Goal: Task Accomplishment & Management: Complete application form

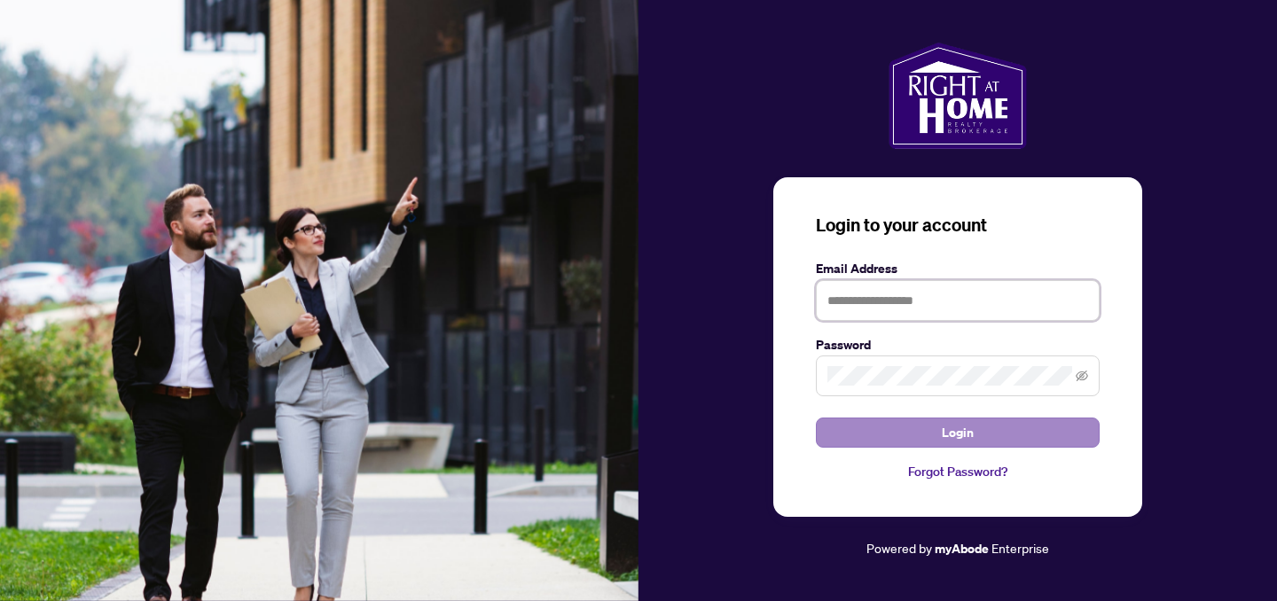
type input "**********"
click at [910, 431] on button "Login" at bounding box center [958, 433] width 284 height 30
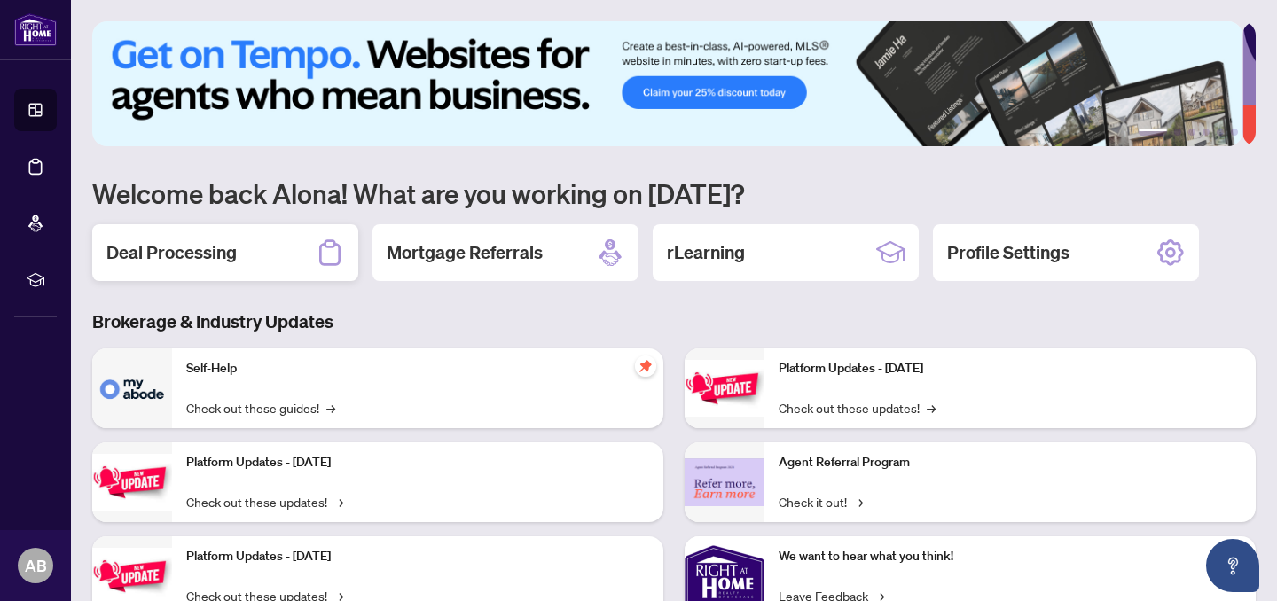
click at [251, 265] on div "Deal Processing" at bounding box center [225, 252] width 266 height 57
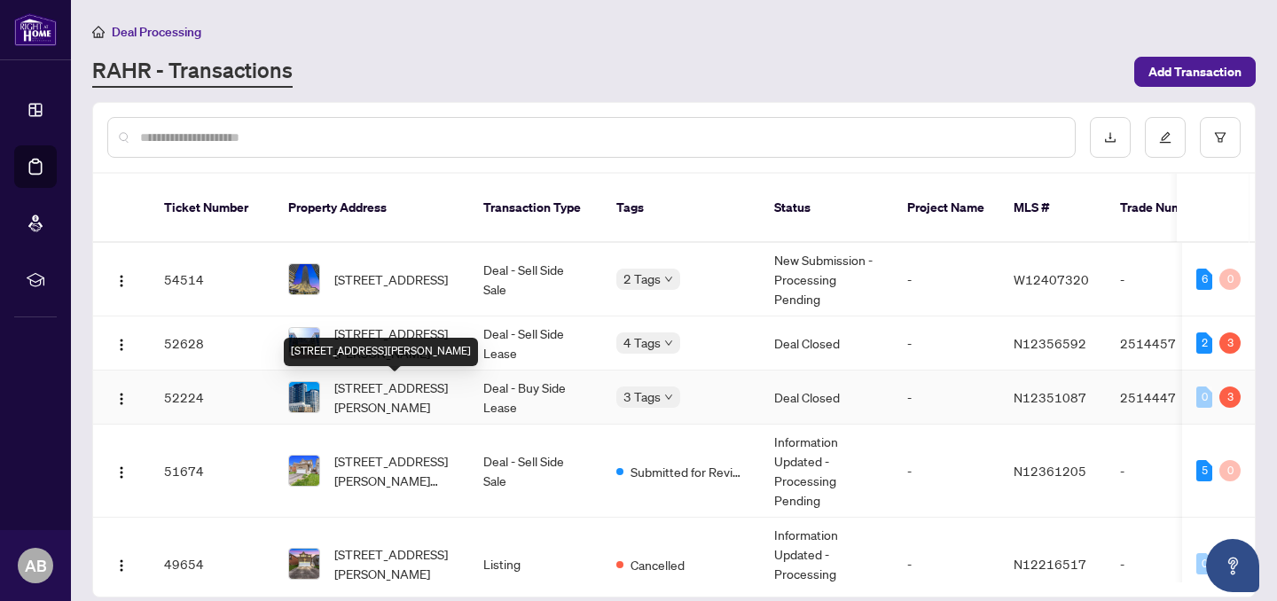
click at [398, 396] on span "[STREET_ADDRESS][PERSON_NAME]" at bounding box center [394, 397] width 121 height 39
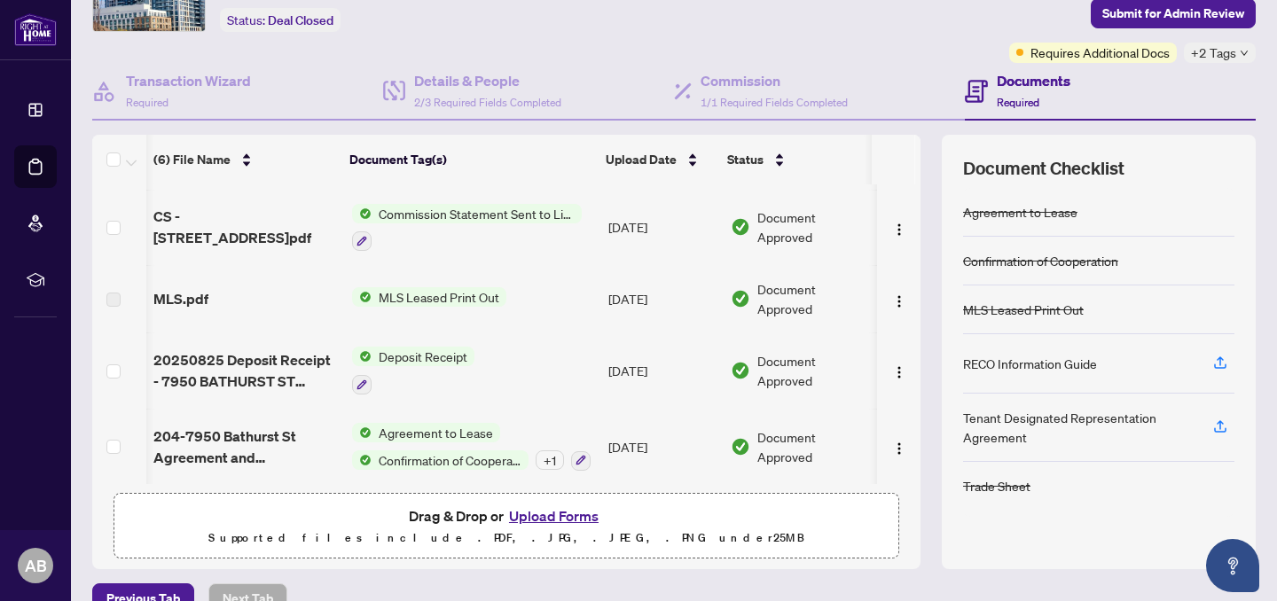
scroll to position [141, 0]
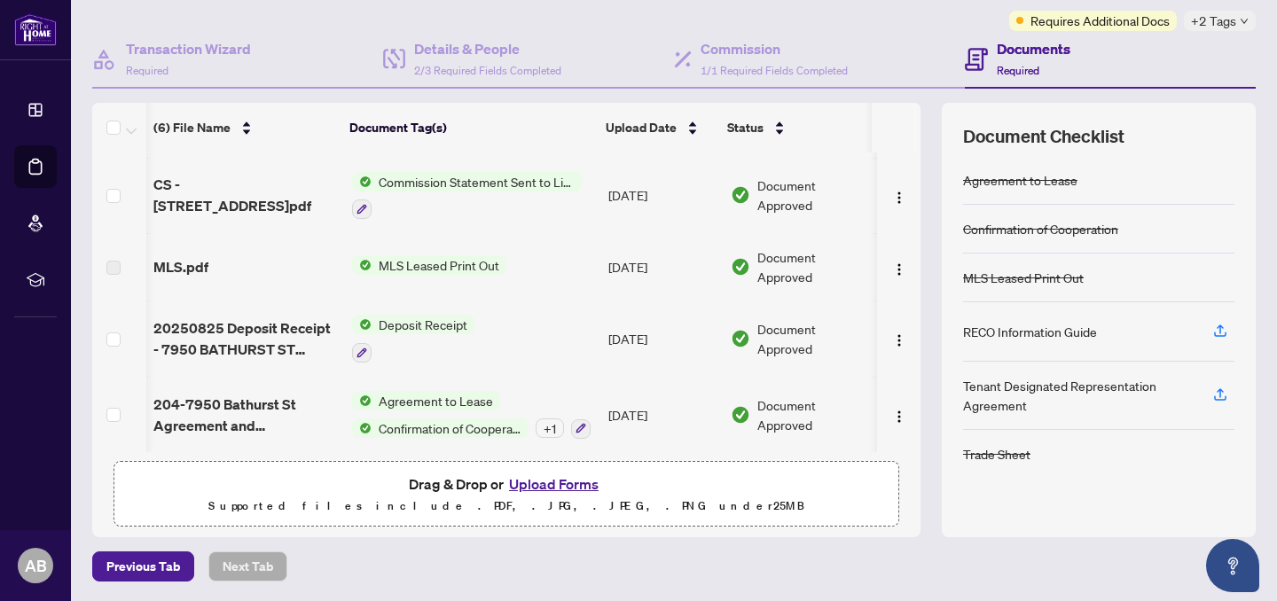
click at [545, 496] on p "Supported files include .PDF, .JPG, .JPEG, .PNG under 25 MB" at bounding box center [506, 506] width 763 height 21
click at [533, 483] on button "Upload Forms" at bounding box center [554, 484] width 100 height 23
click at [534, 485] on button "Upload Forms" at bounding box center [554, 484] width 100 height 23
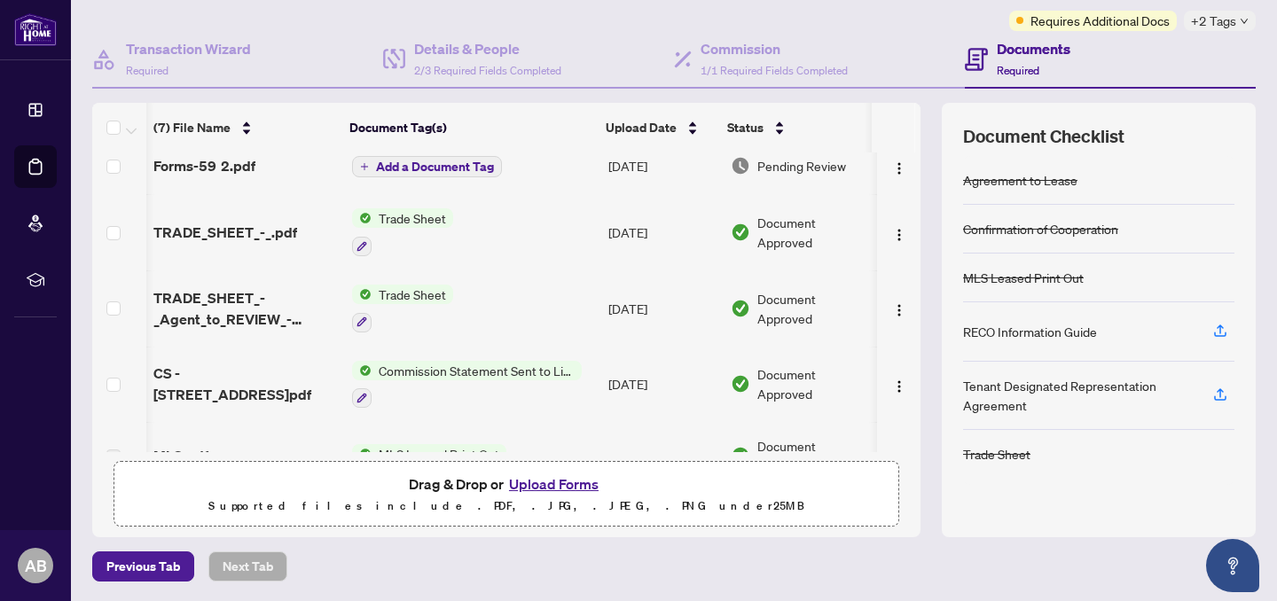
scroll to position [0, 1]
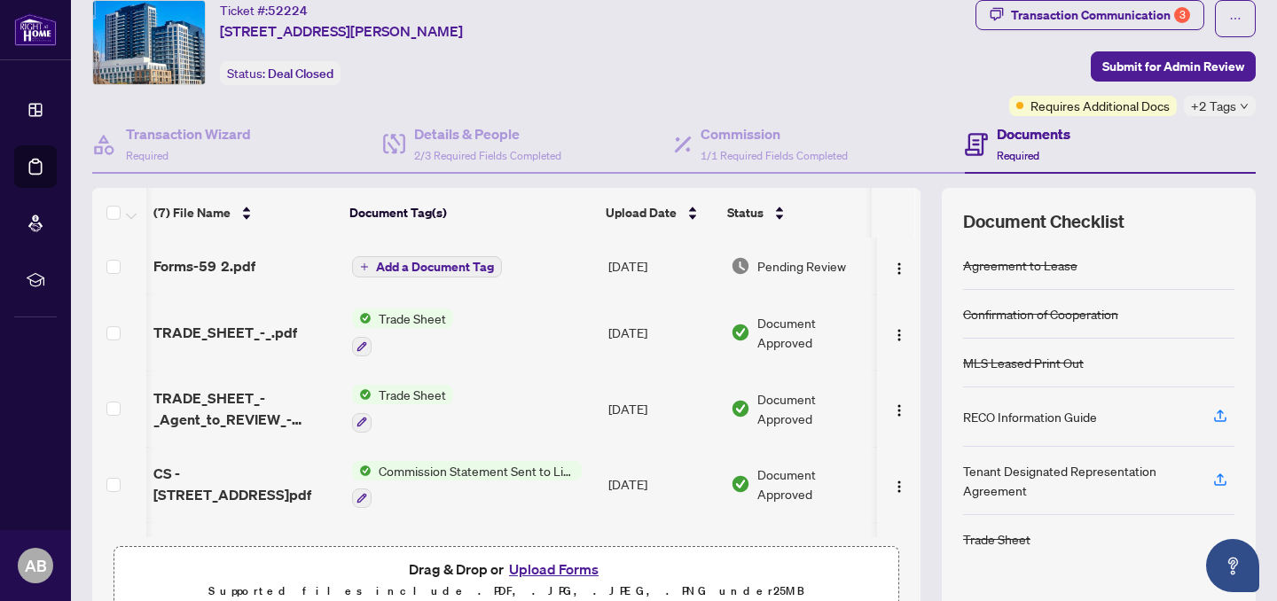
click at [295, 276] on td "Forms-59 2.pdf" at bounding box center [245, 266] width 199 height 57
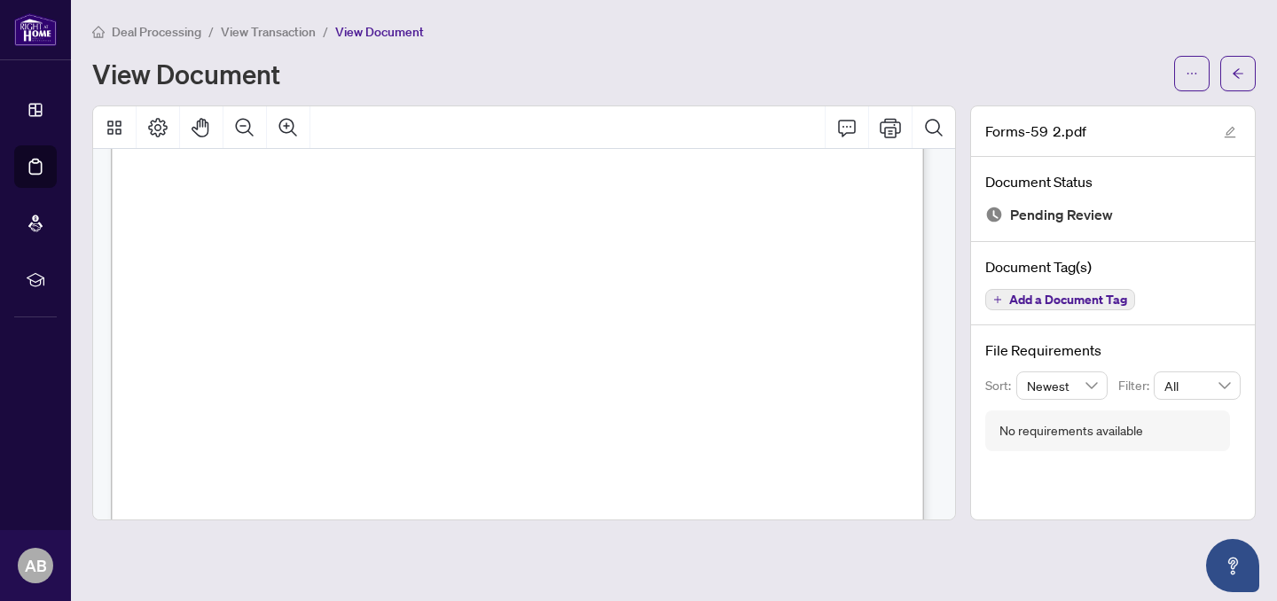
scroll to position [9335, 0]
click at [1058, 59] on div "View Document" at bounding box center [627, 73] width 1071 height 28
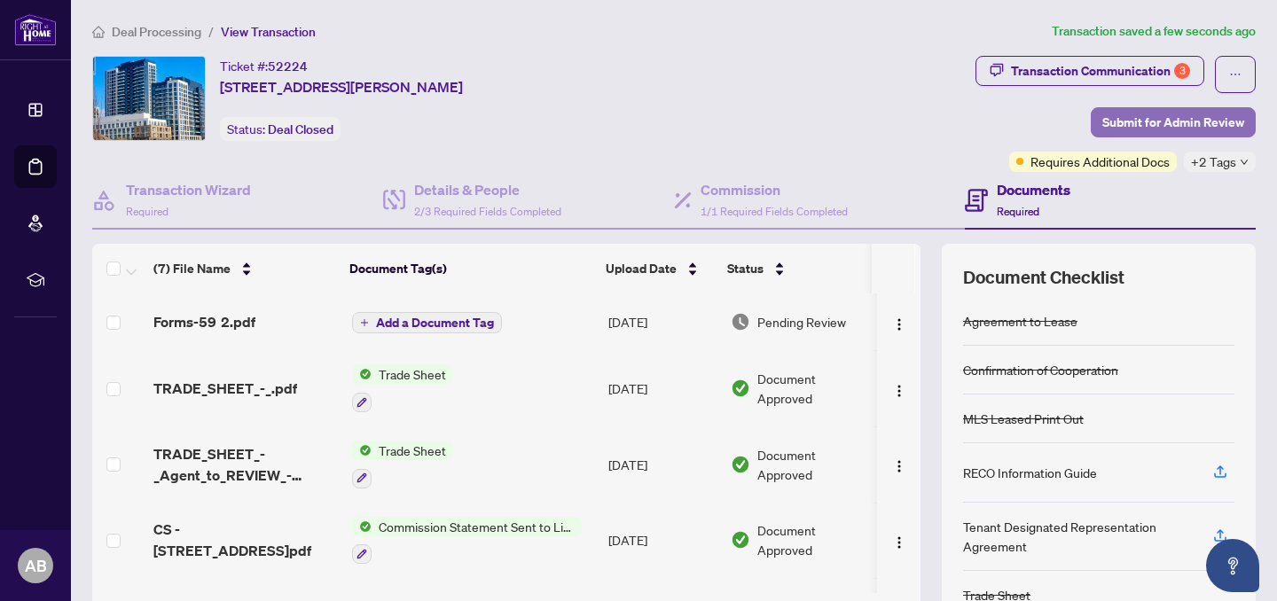
click at [1164, 120] on span "Submit for Admin Review" at bounding box center [1174, 122] width 142 height 28
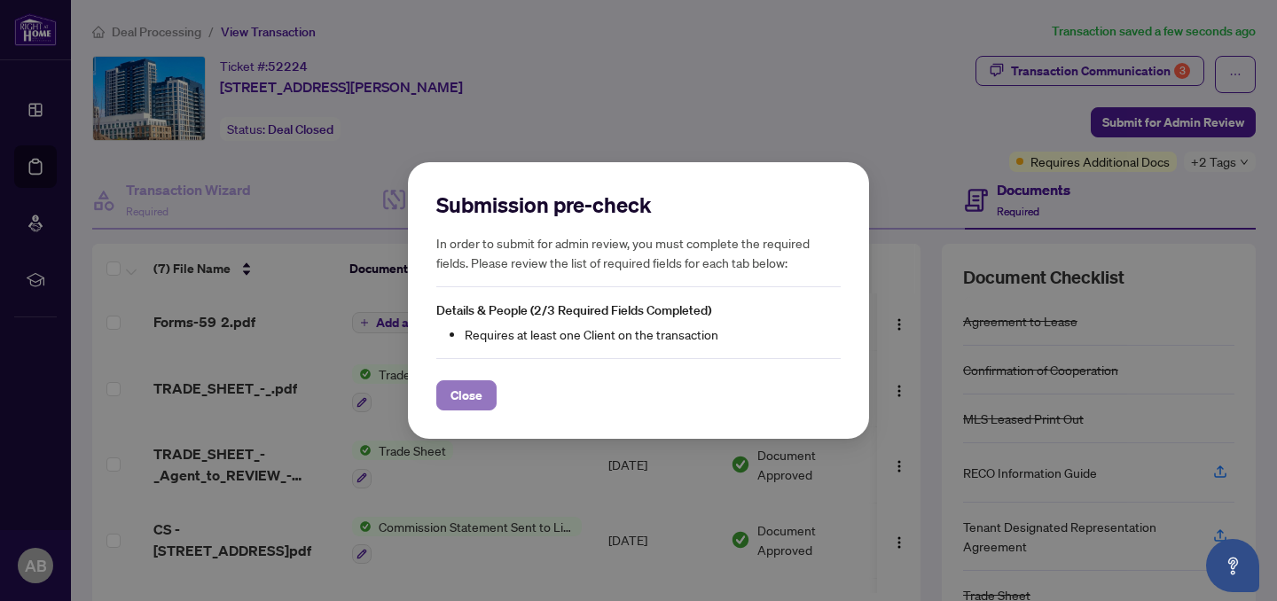
click at [457, 396] on span "Close" at bounding box center [467, 395] width 32 height 28
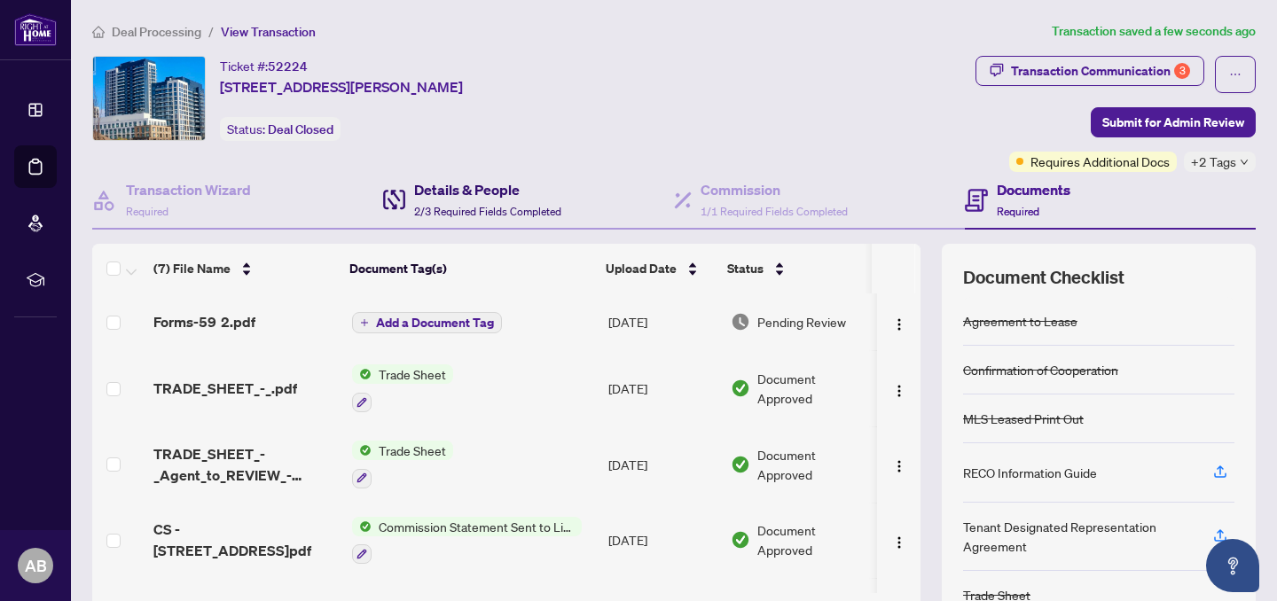
click at [521, 209] on span "2/3 Required Fields Completed" at bounding box center [487, 211] width 147 height 13
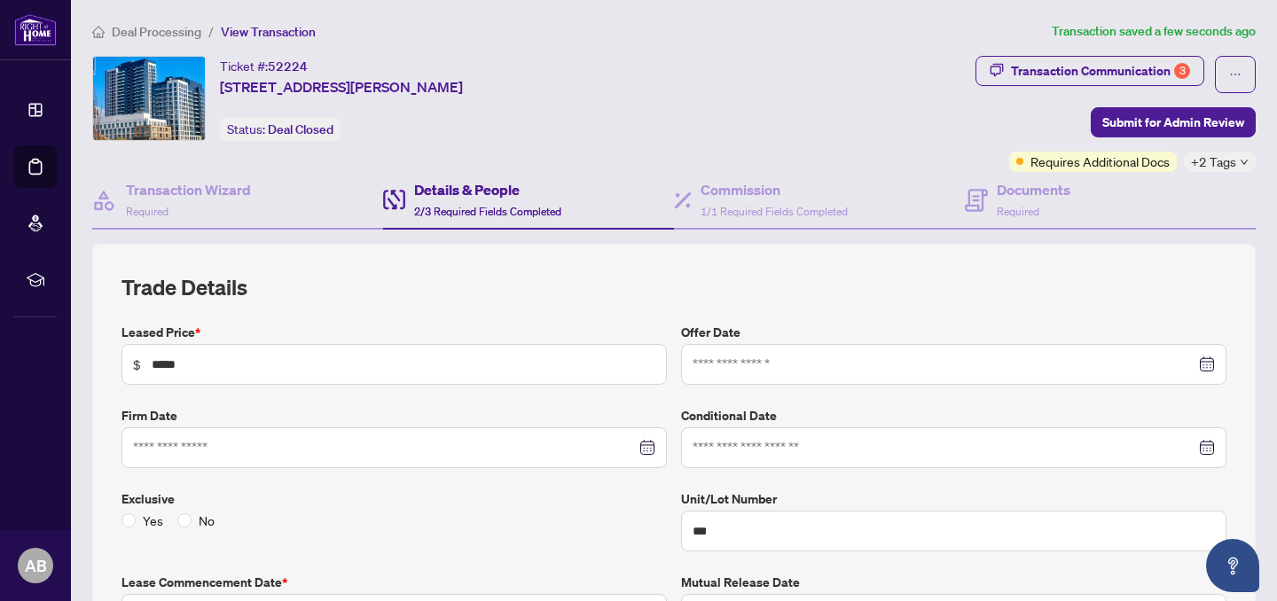
type input "**********"
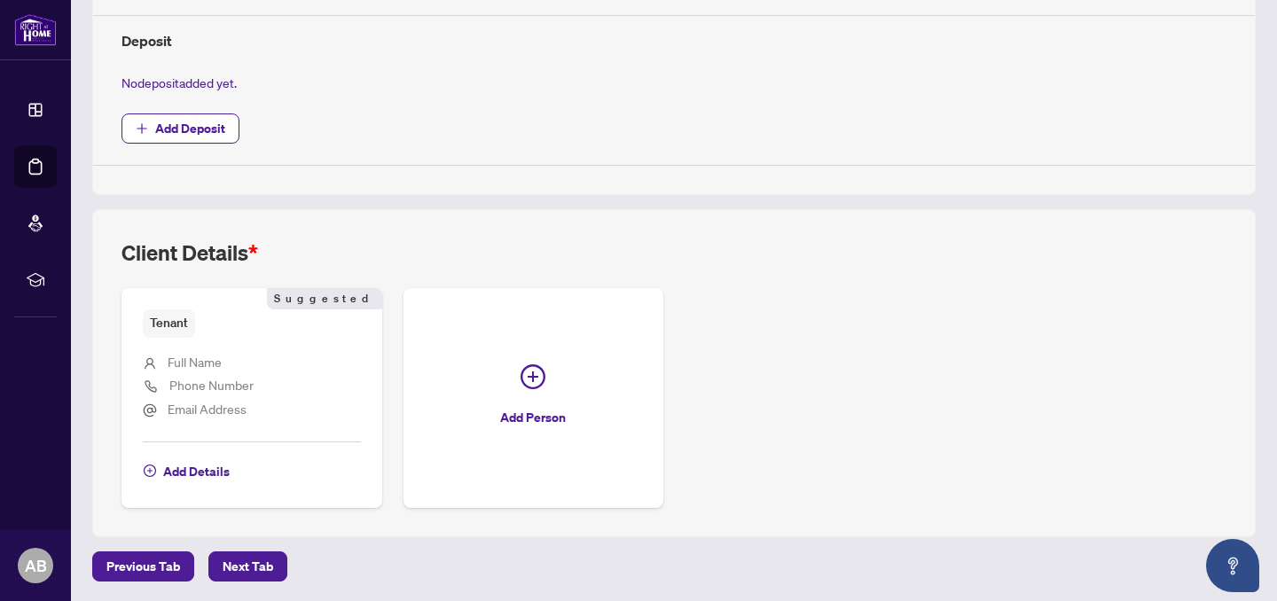
scroll to position [642, 0]
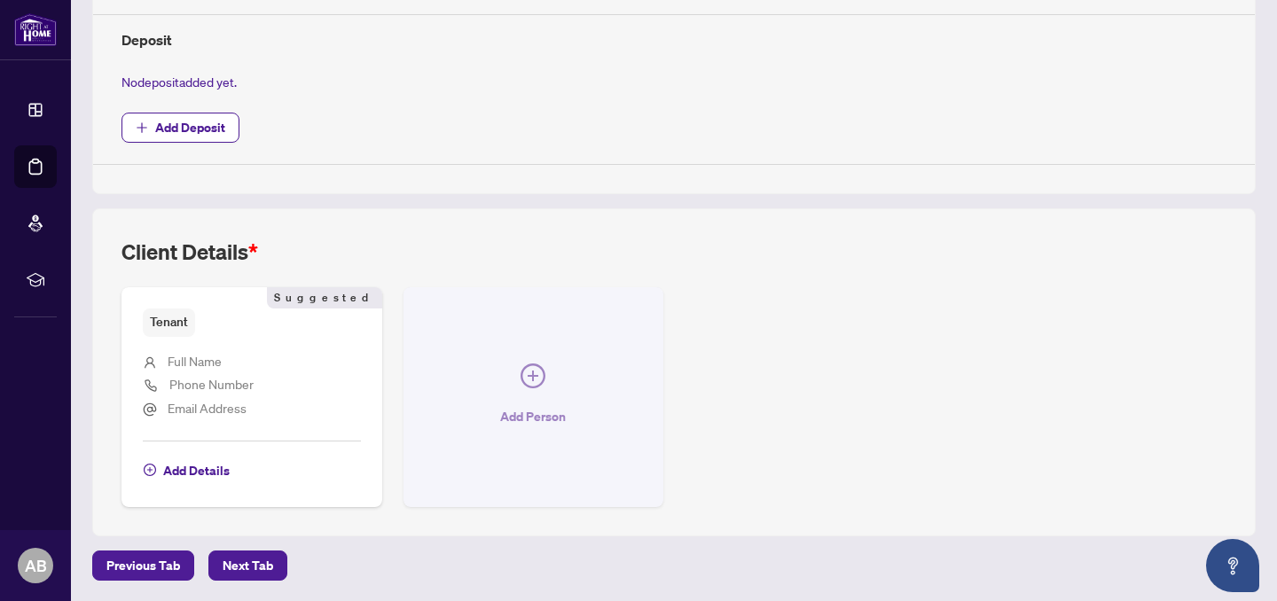
click at [532, 389] on span "button" at bounding box center [533, 380] width 25 height 32
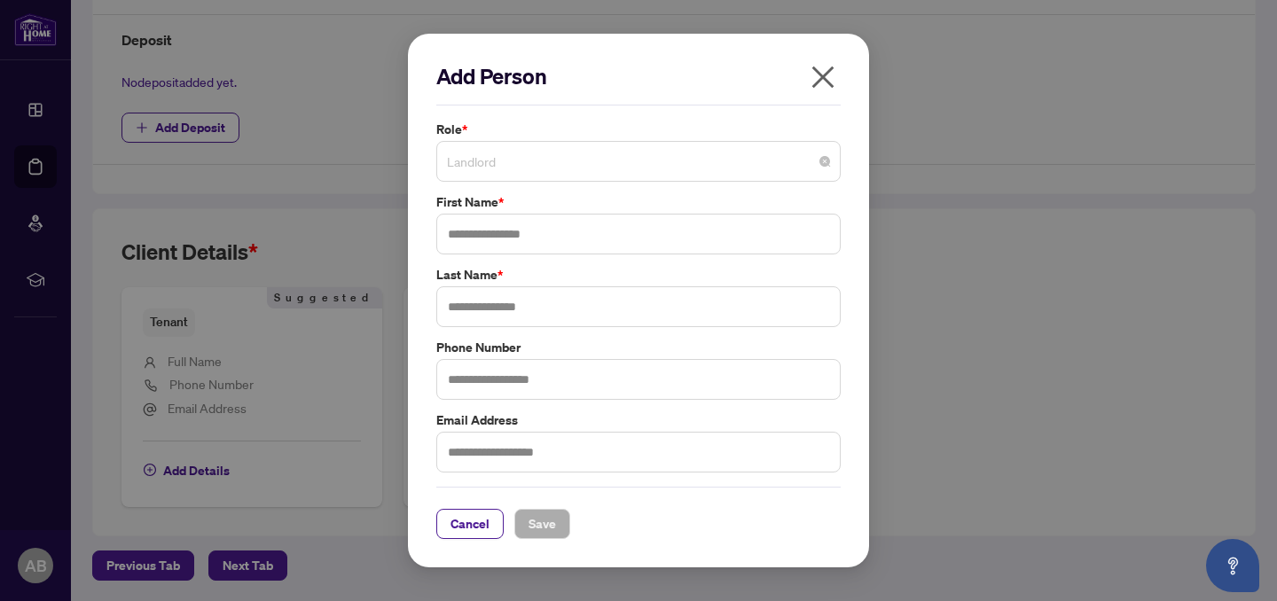
click at [625, 168] on span "Landlord" at bounding box center [638, 162] width 383 height 34
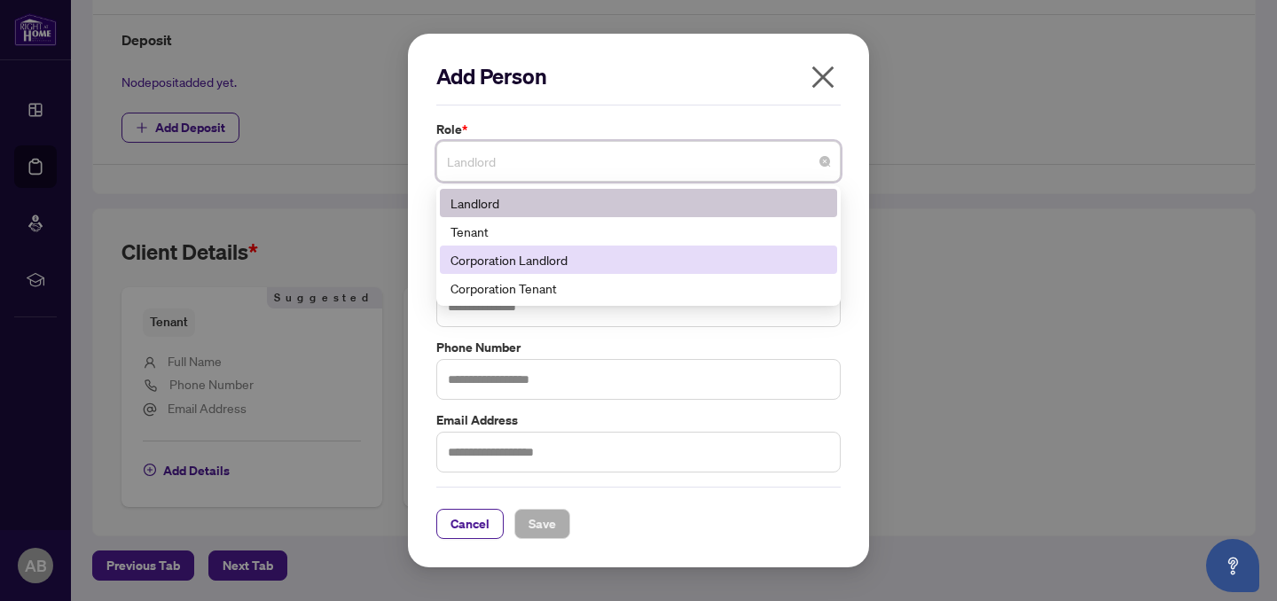
click at [592, 246] on div "Corporation Landlord" at bounding box center [638, 260] width 397 height 28
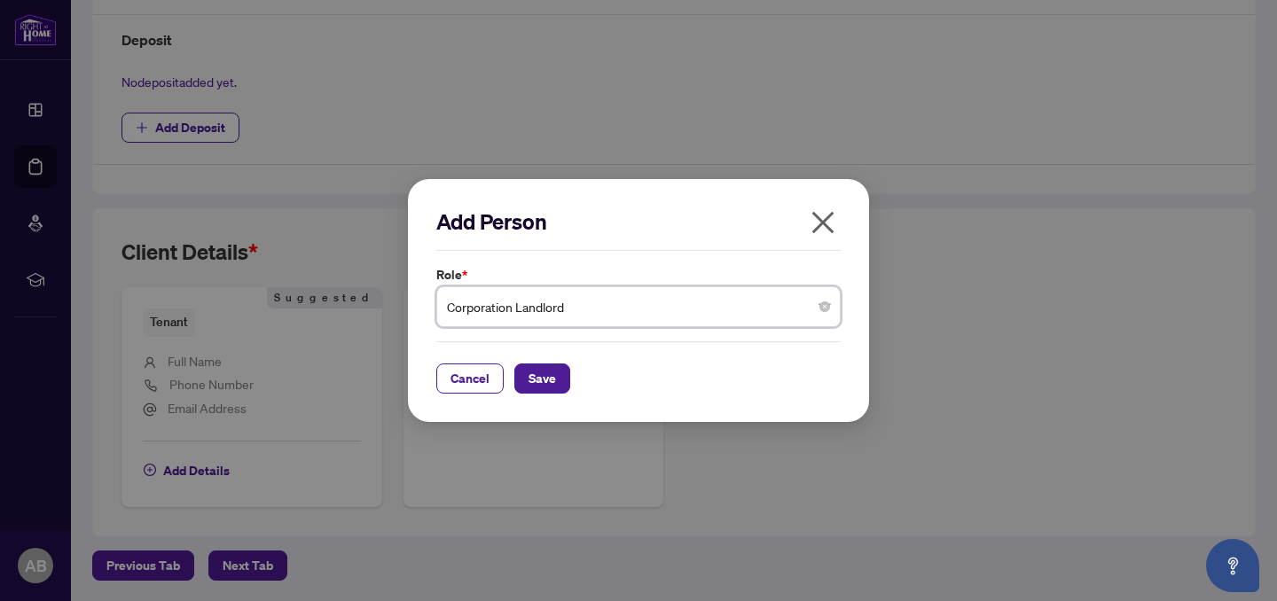
click at [594, 297] on span "Corporation Landlord" at bounding box center [638, 307] width 383 height 34
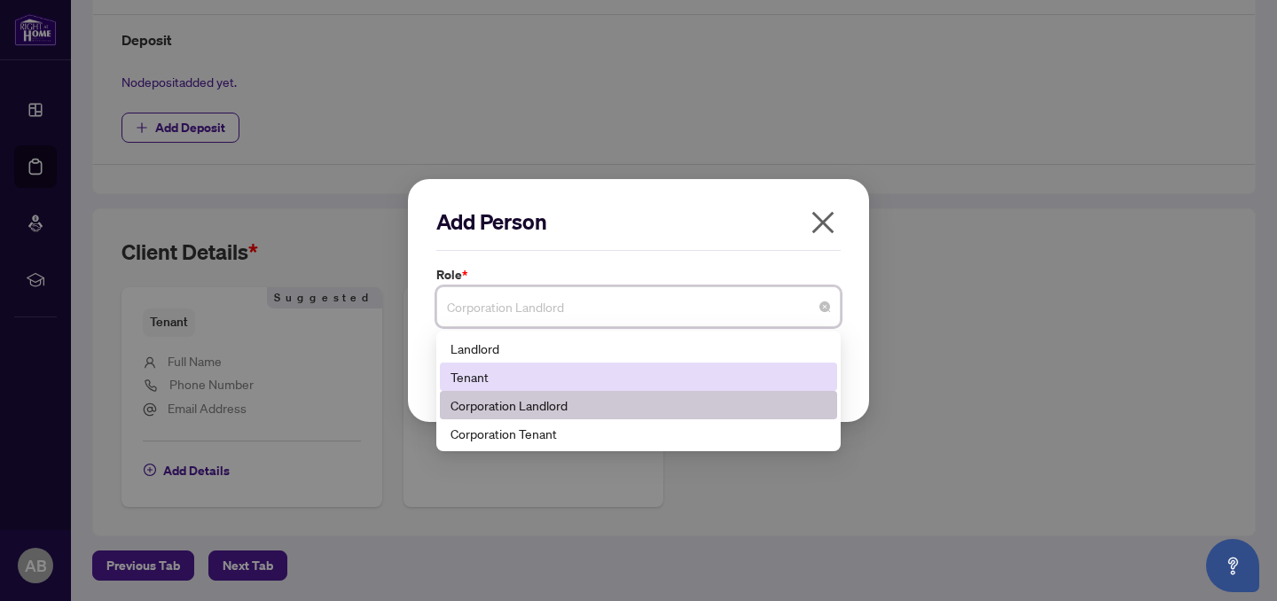
click at [500, 374] on div "Tenant" at bounding box center [639, 377] width 376 height 20
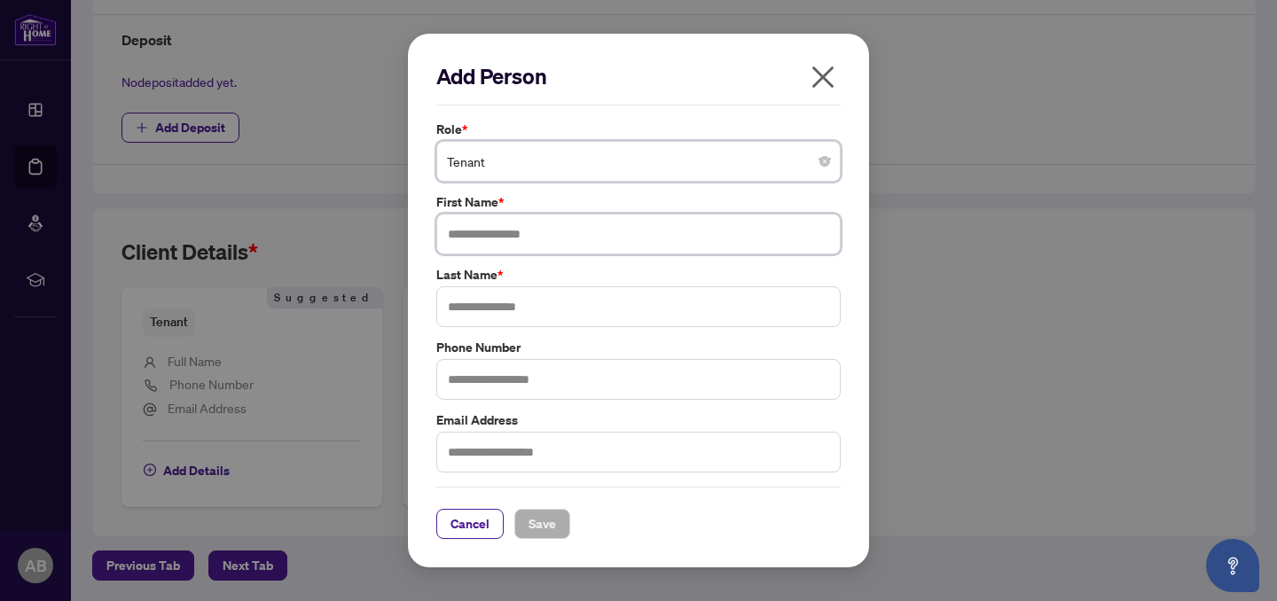
click at [513, 232] on input "text" at bounding box center [638, 234] width 404 height 41
type input "******"
click at [520, 310] on input "text" at bounding box center [638, 306] width 404 height 41
type input "*"
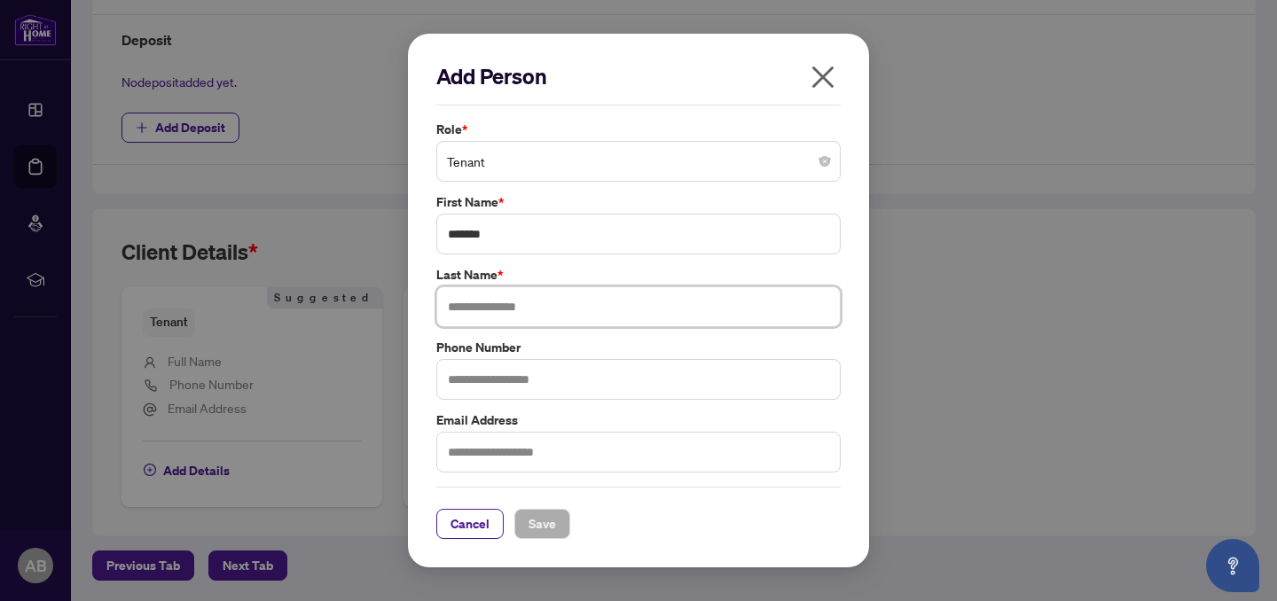
type input "*"
type input "******"
click at [548, 530] on button "Save" at bounding box center [542, 524] width 56 height 30
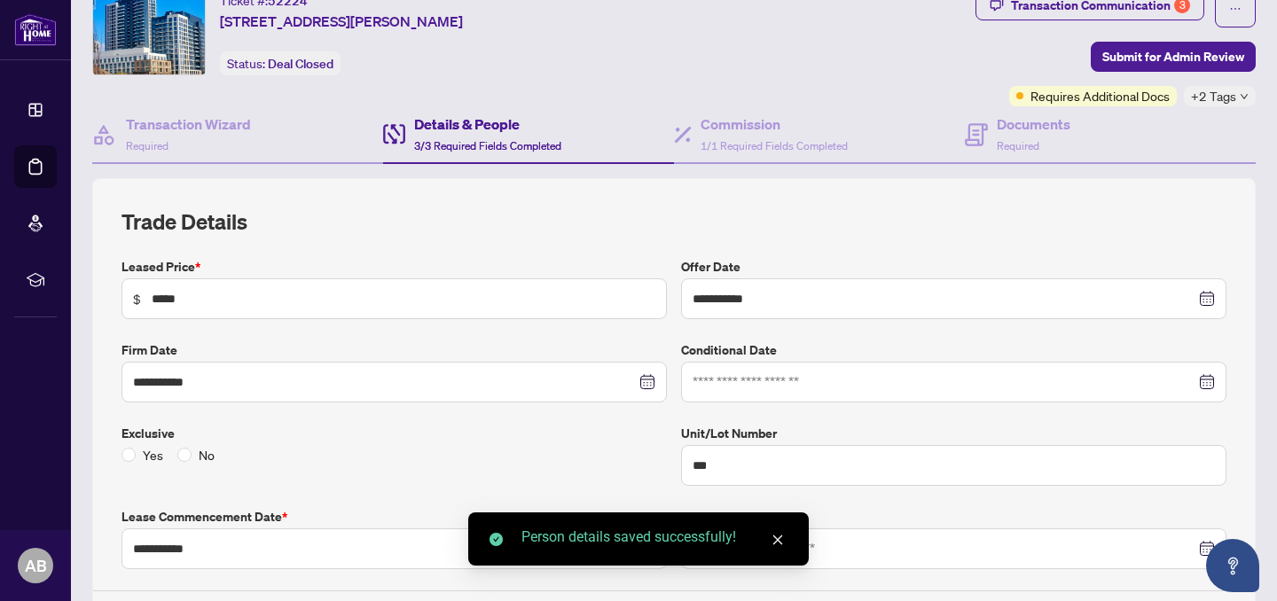
scroll to position [0, 0]
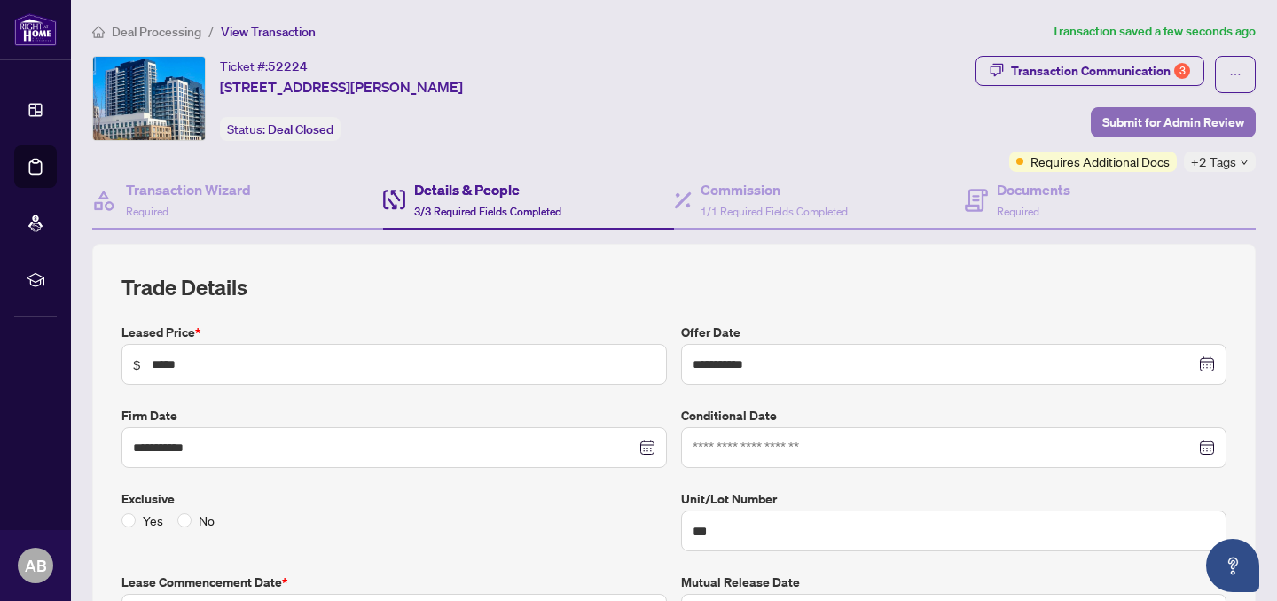
click at [1165, 122] on span "Submit for Admin Review" at bounding box center [1174, 122] width 142 height 28
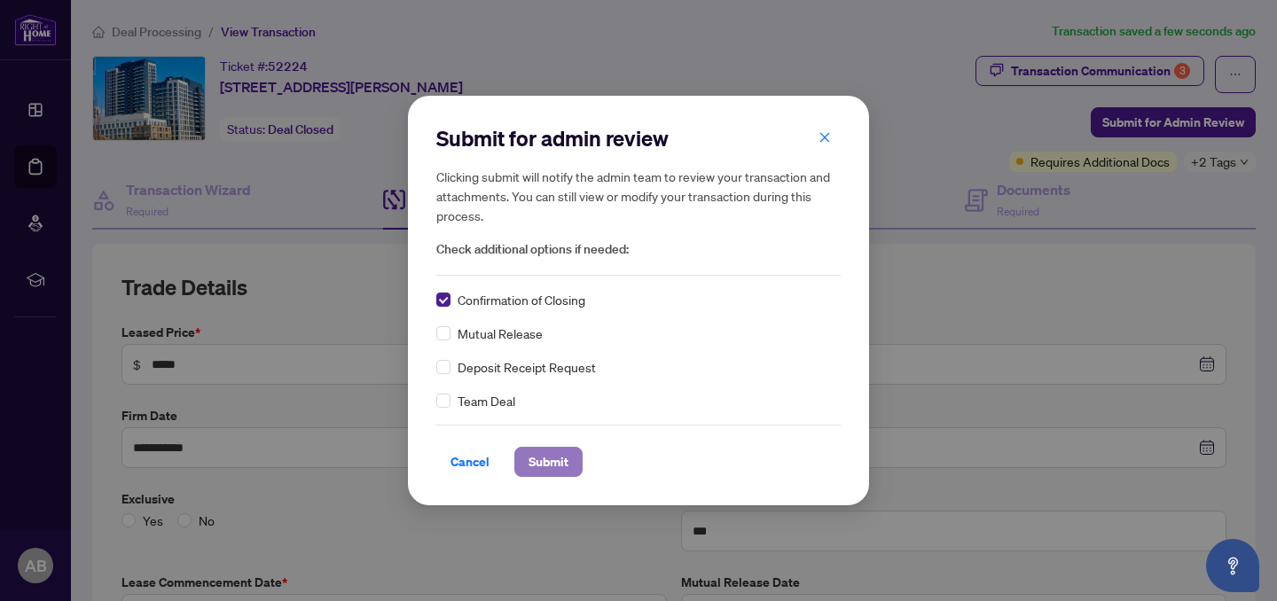
click at [540, 457] on span "Submit" at bounding box center [549, 462] width 40 height 28
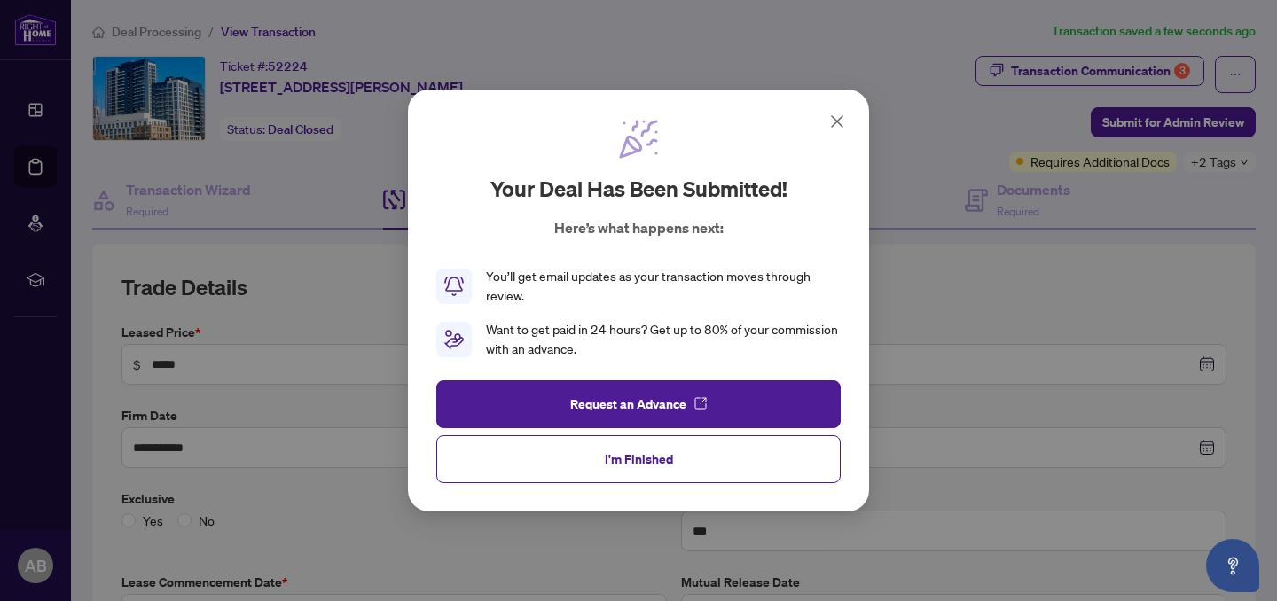
click at [836, 134] on div "Your deal has been submitted! Here’s what happens next: You’ll get email update…" at bounding box center [638, 238] width 404 height 241
click at [832, 111] on icon at bounding box center [837, 121] width 21 height 21
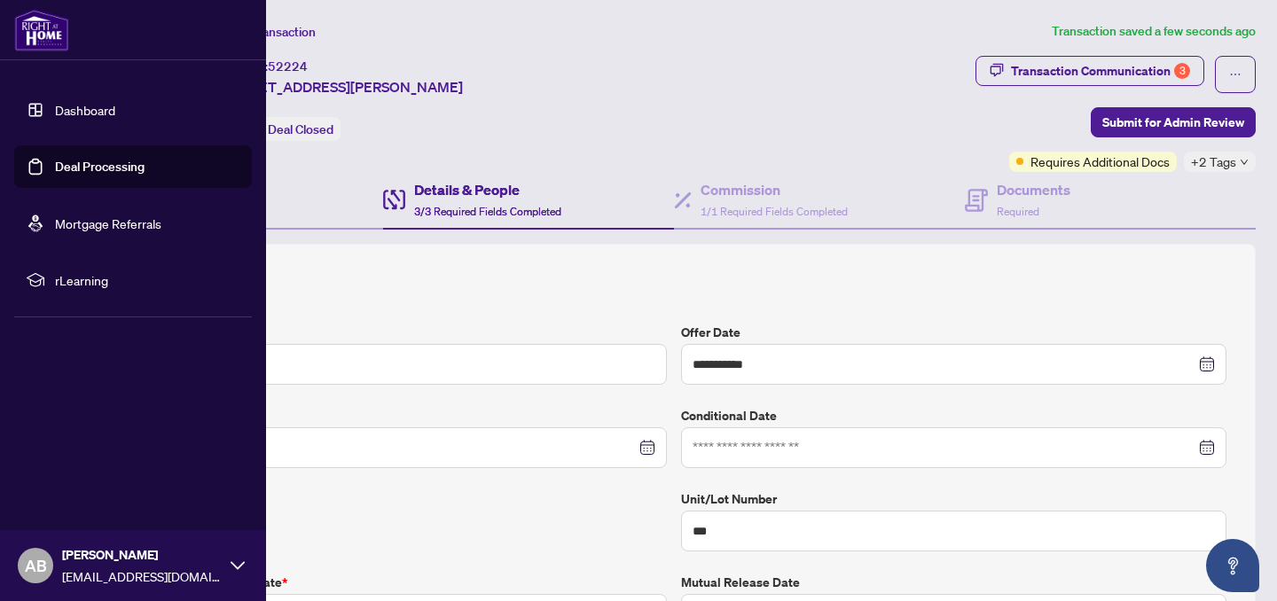
click at [57, 108] on link "Dashboard" at bounding box center [85, 110] width 60 height 16
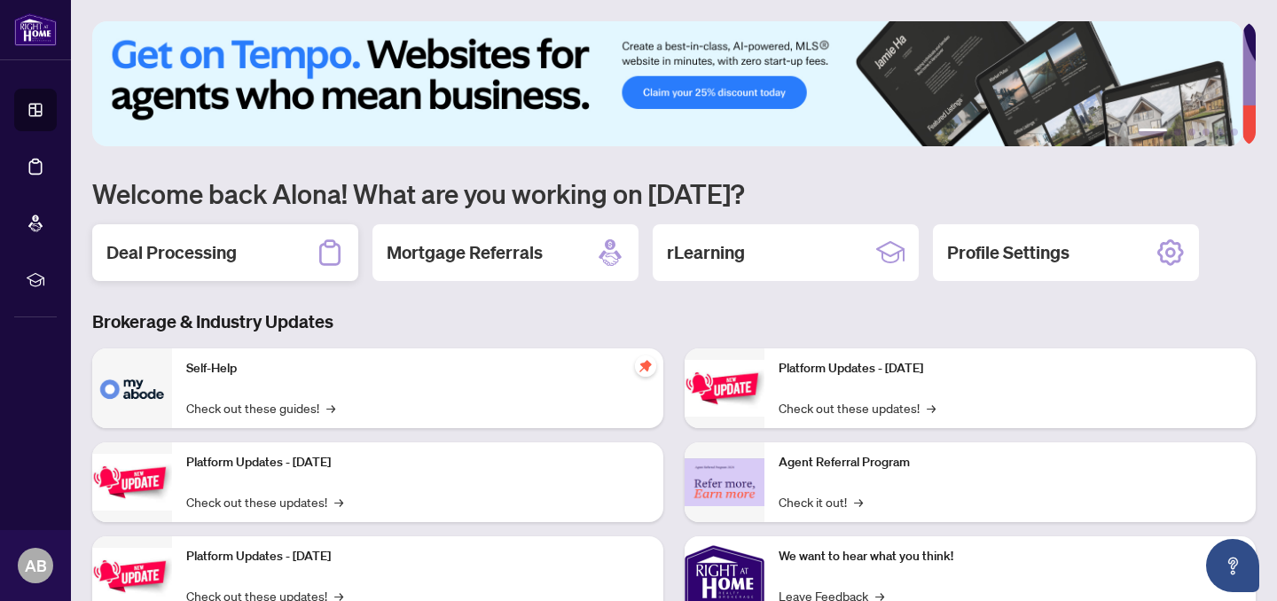
click at [259, 255] on div "Deal Processing" at bounding box center [225, 252] width 266 height 57
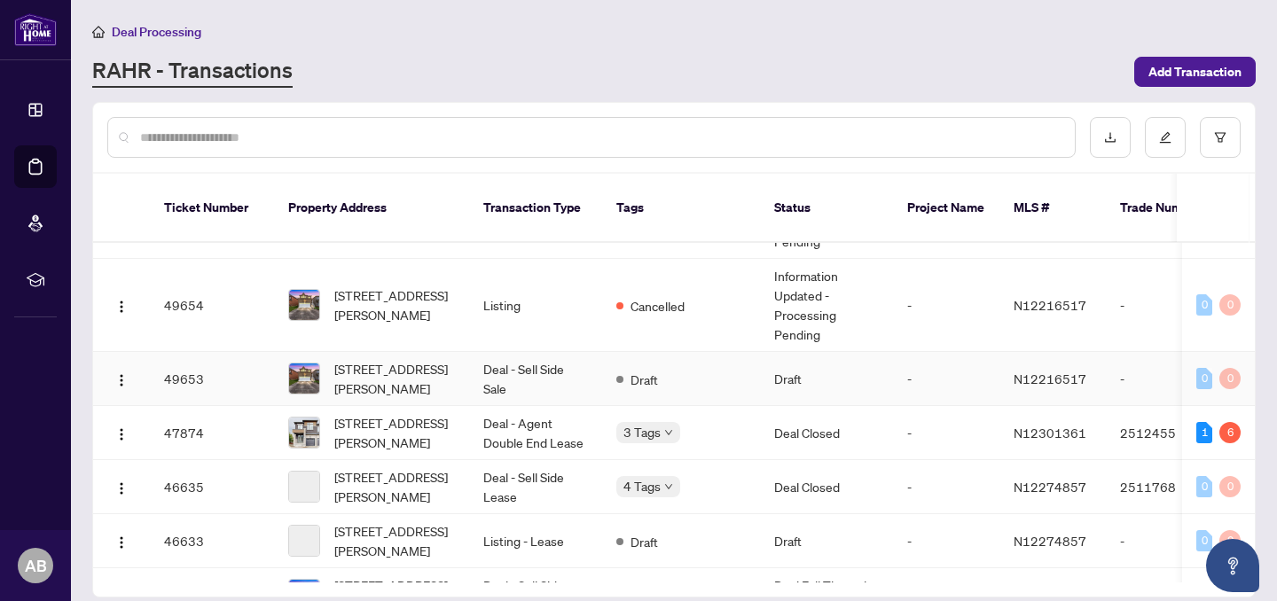
scroll to position [297, 0]
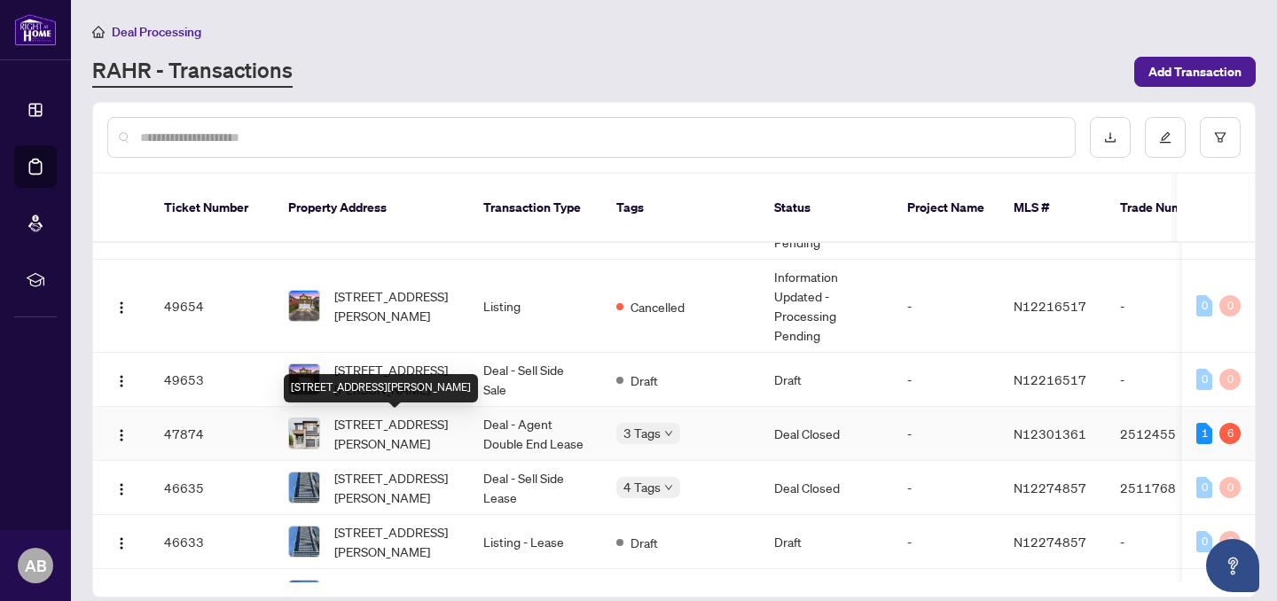
click at [428, 433] on span "[STREET_ADDRESS][PERSON_NAME]" at bounding box center [394, 433] width 121 height 39
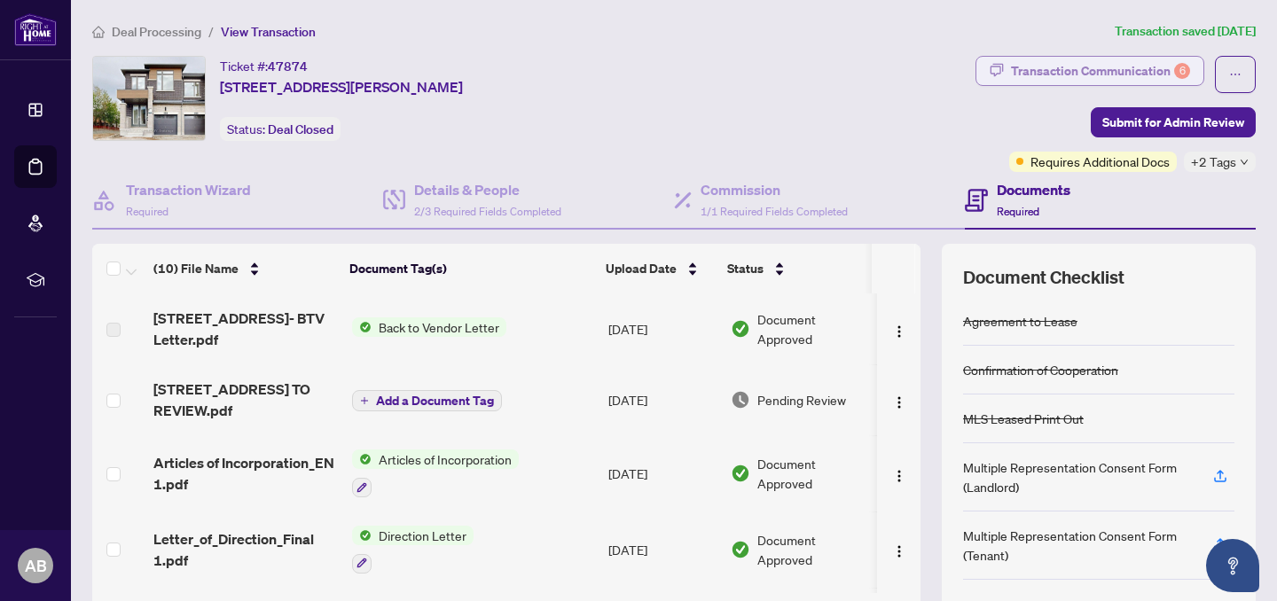
click at [1106, 66] on div "Transaction Communication 6" at bounding box center [1100, 71] width 179 height 28
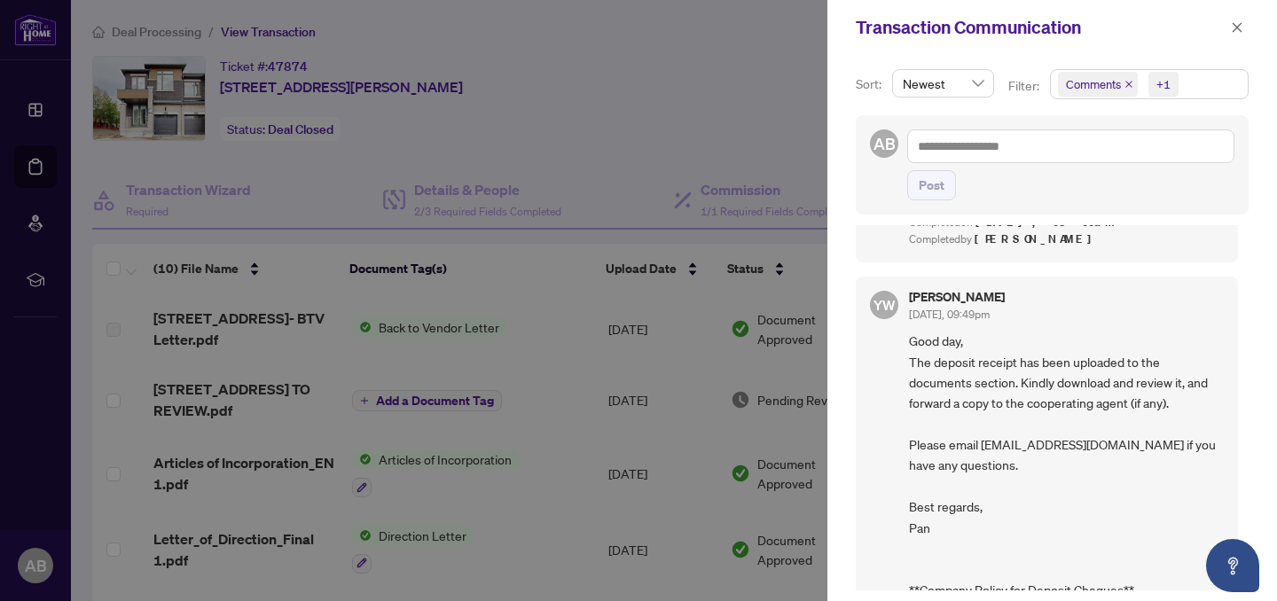
scroll to position [2504, 0]
click at [585, 99] on div at bounding box center [638, 300] width 1277 height 601
click at [40, 113] on div at bounding box center [638, 300] width 1277 height 601
click at [1240, 27] on icon "close" at bounding box center [1237, 27] width 12 height 12
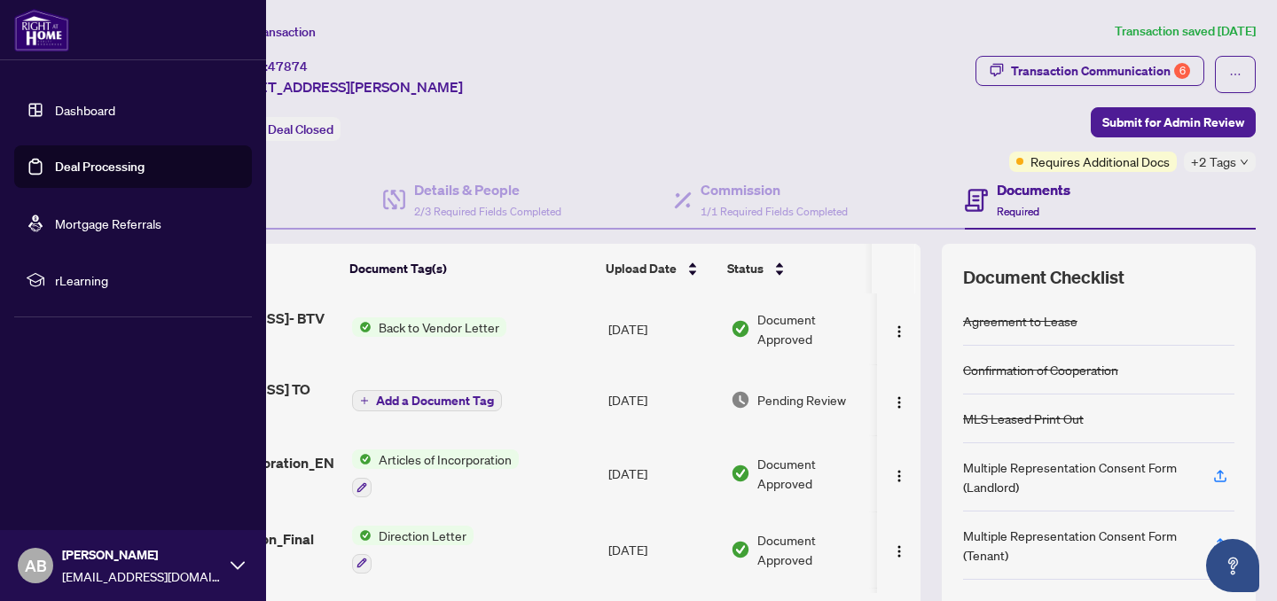
click at [55, 103] on link "Dashboard" at bounding box center [85, 110] width 60 height 16
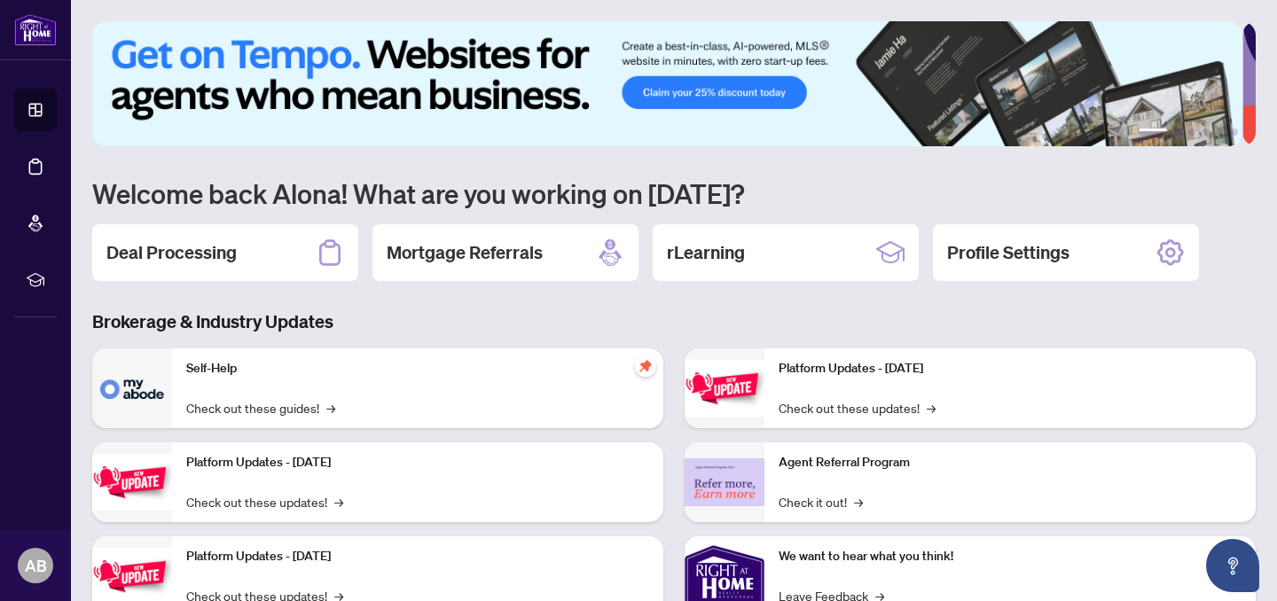
scroll to position [64, 0]
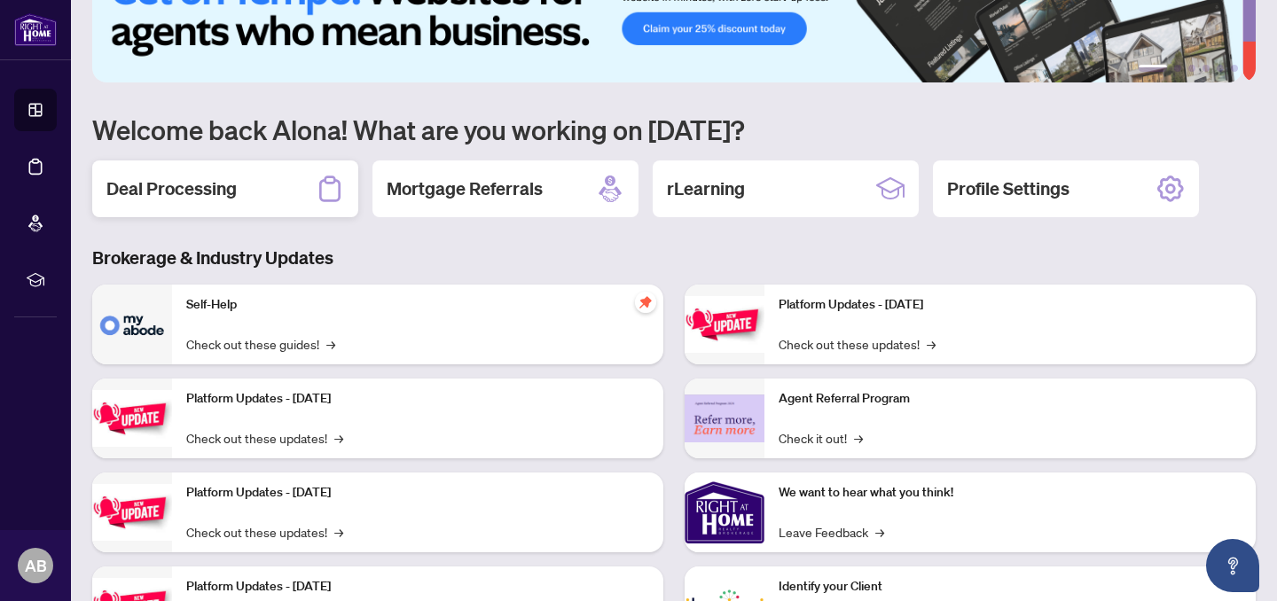
click at [208, 193] on h2 "Deal Processing" at bounding box center [171, 189] width 130 height 25
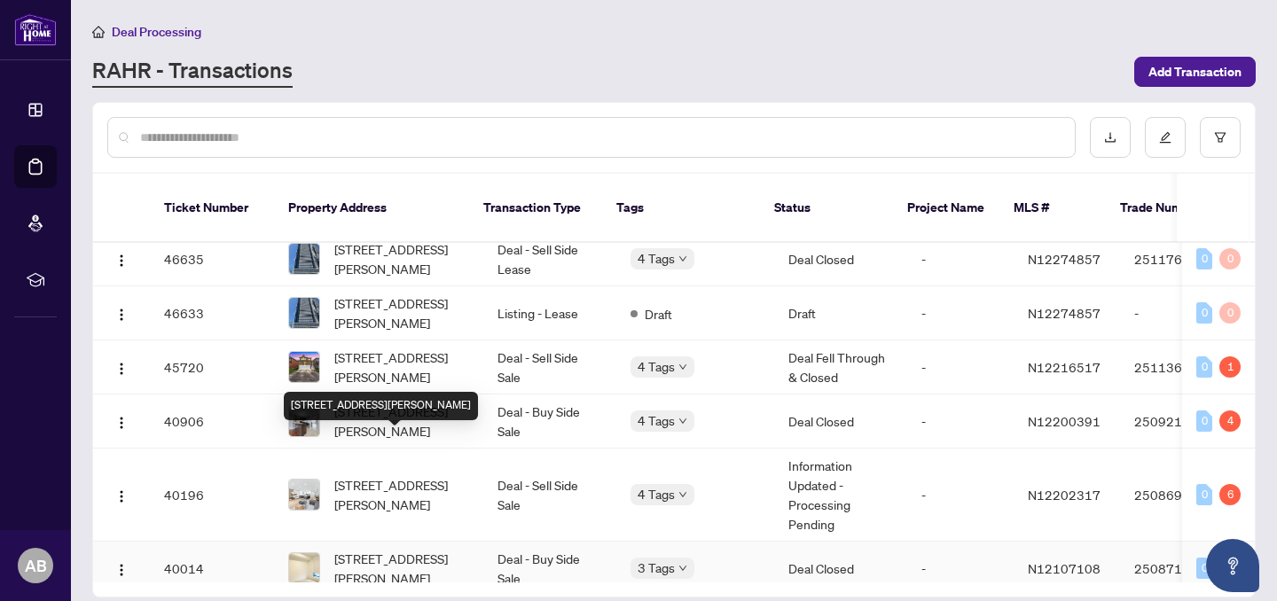
scroll to position [589, 0]
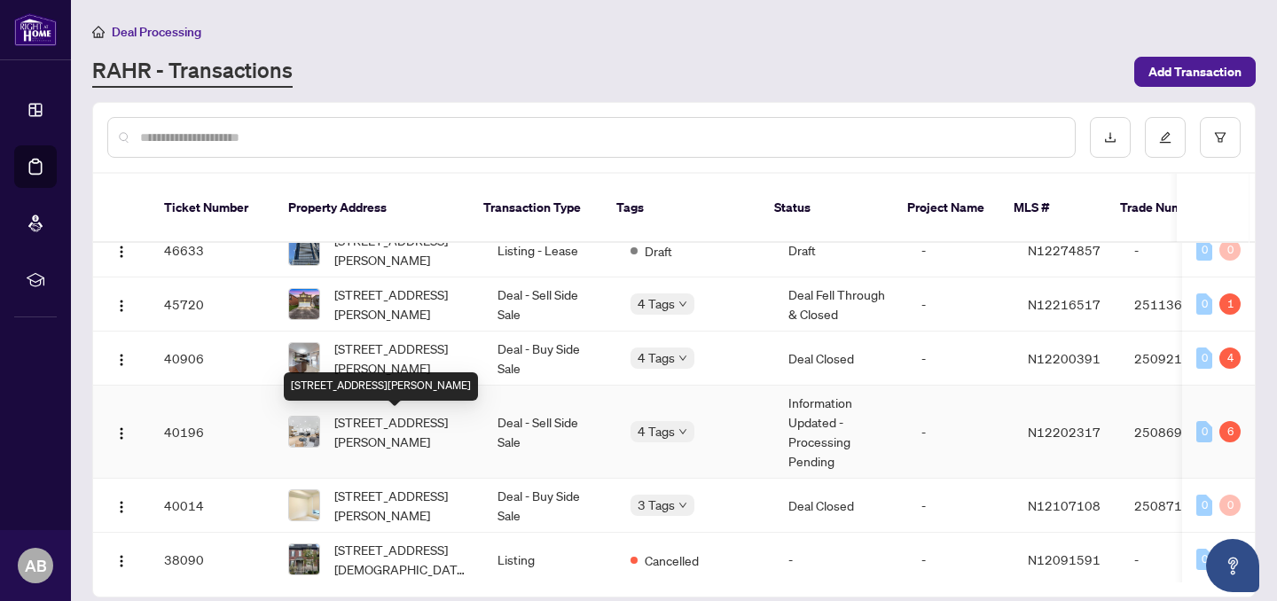
click at [401, 415] on span "[STREET_ADDRESS][PERSON_NAME]" at bounding box center [401, 431] width 135 height 39
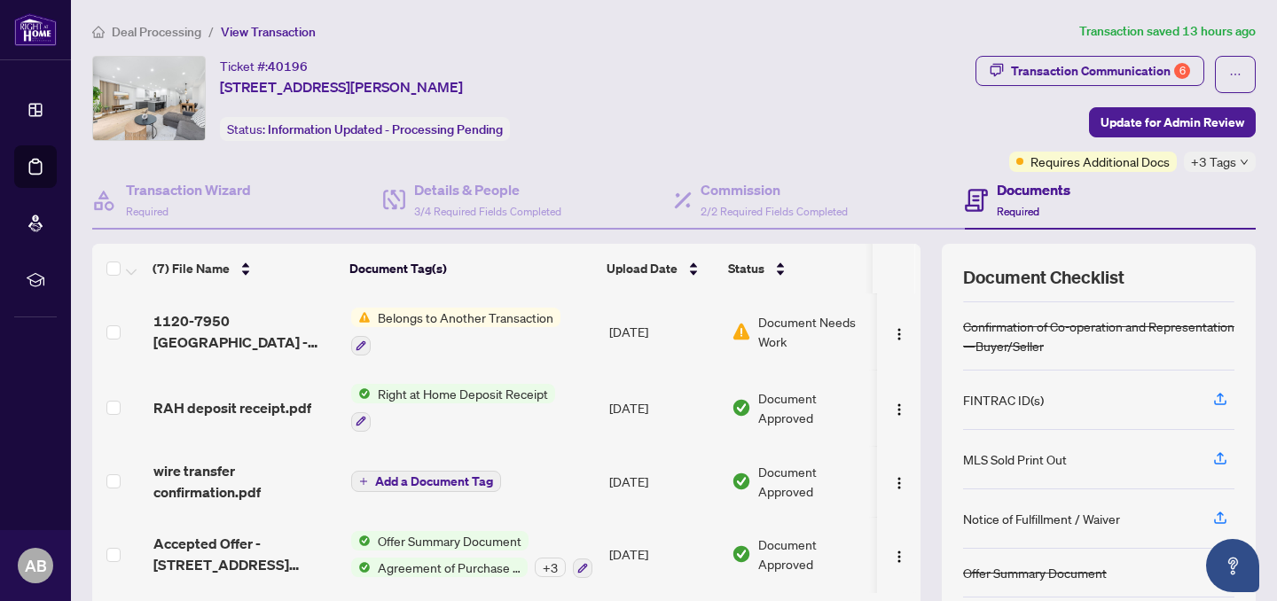
scroll to position [35, 0]
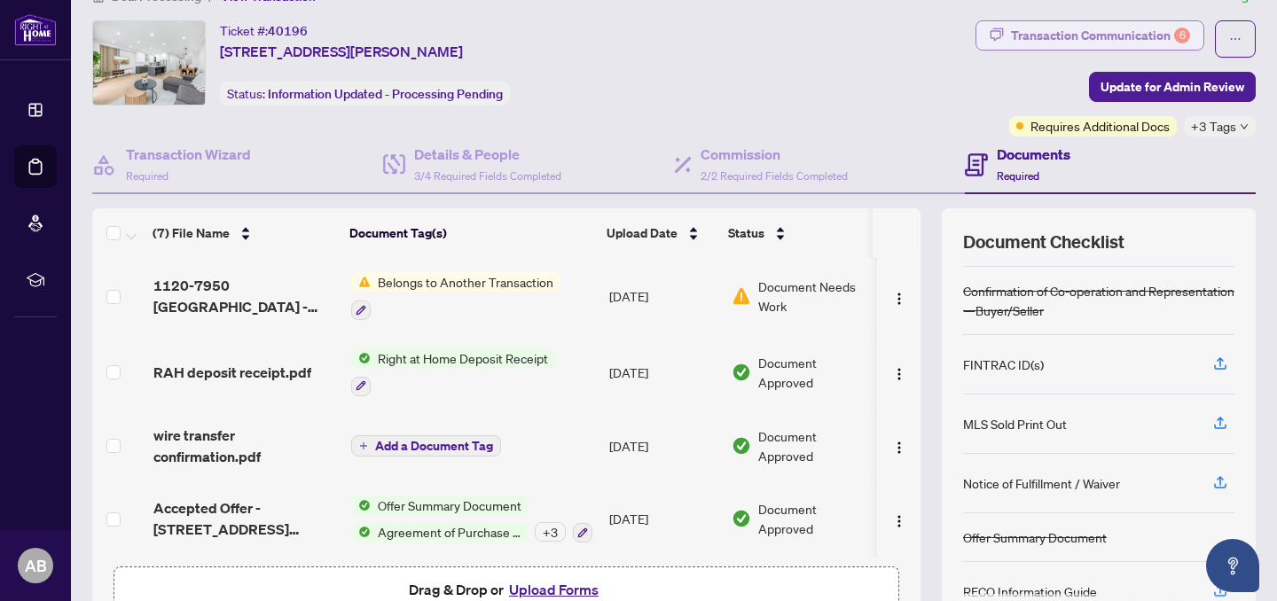
click at [1037, 38] on div "Transaction Communication 6" at bounding box center [1100, 35] width 179 height 28
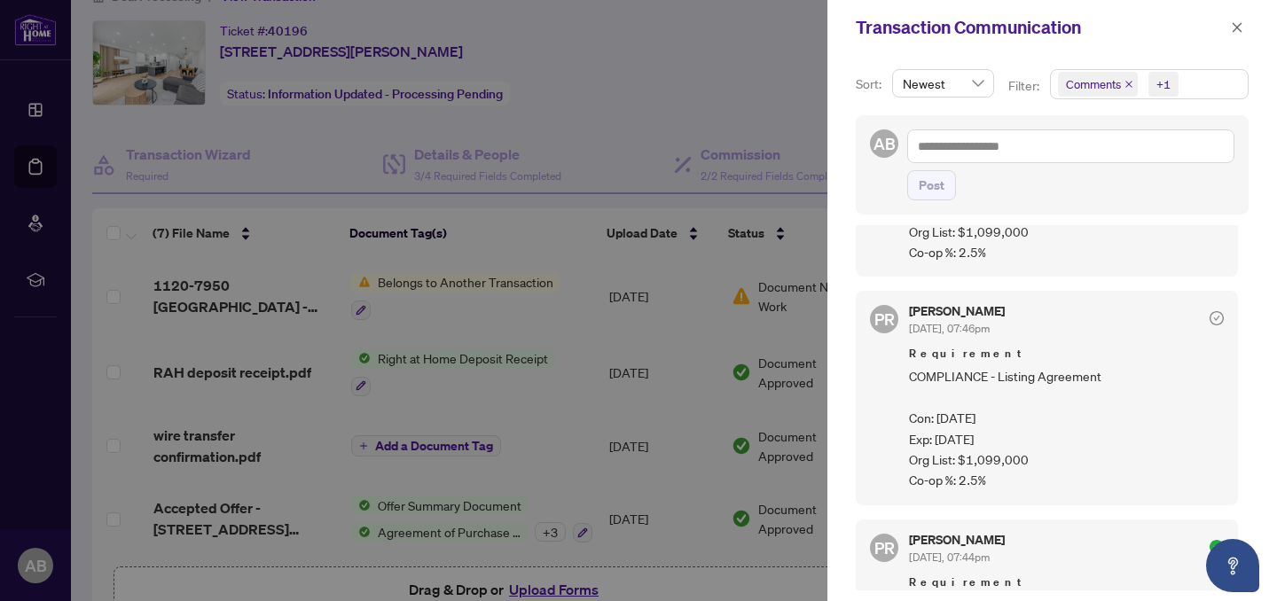
scroll to position [987, 0]
